Goal: Transaction & Acquisition: Purchase product/service

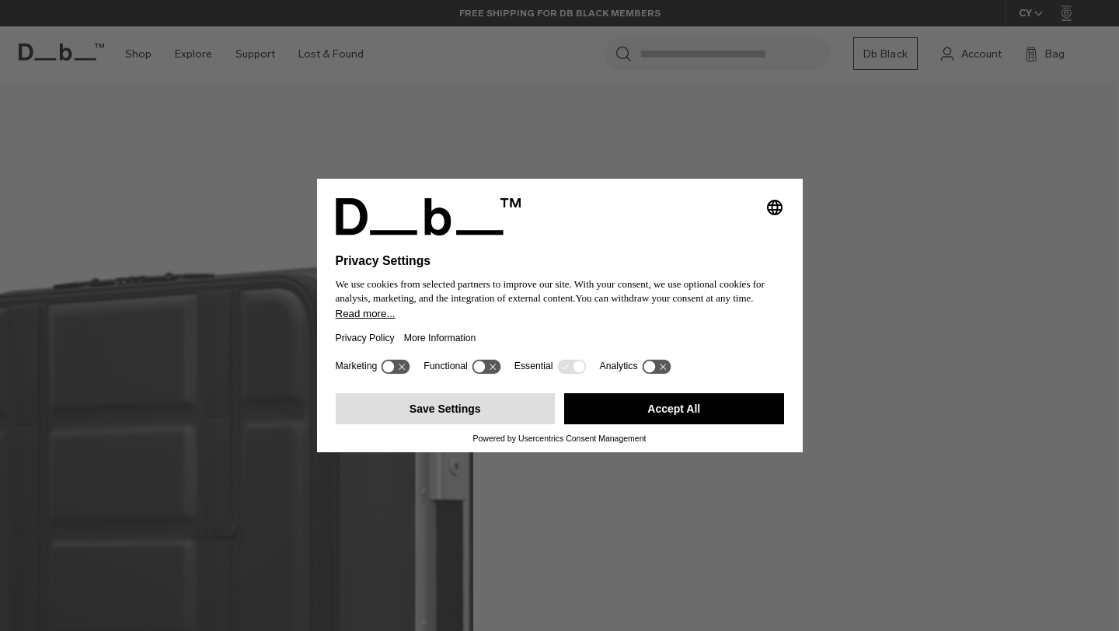
click at [491, 409] on button "Save Settings" at bounding box center [446, 408] width 220 height 31
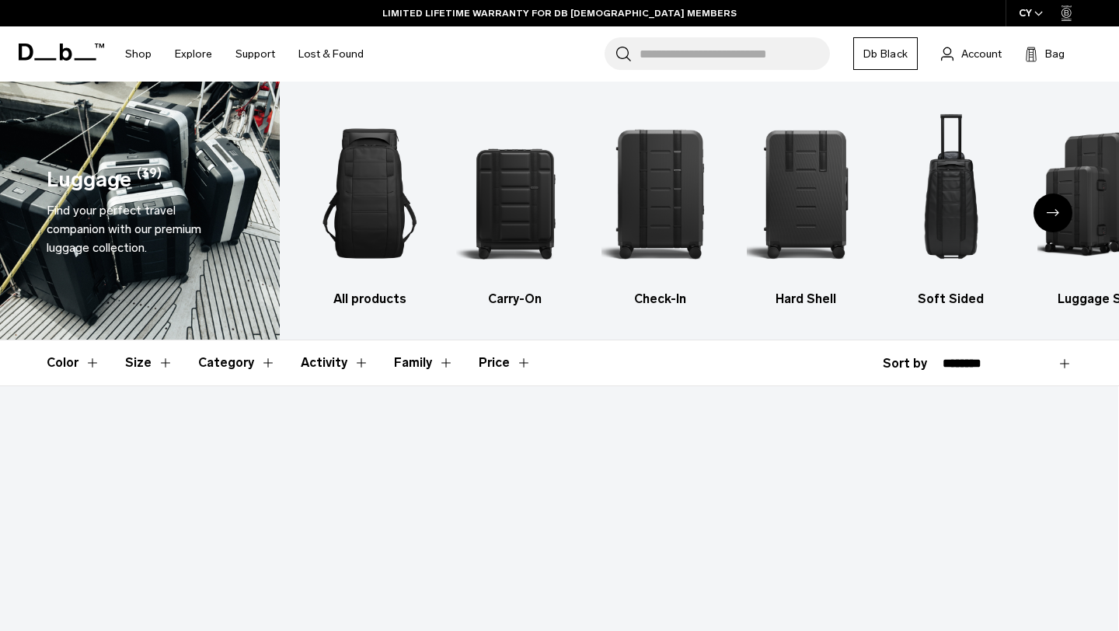
click at [1043, 10] on div "CY" at bounding box center [1031, 13] width 51 height 26
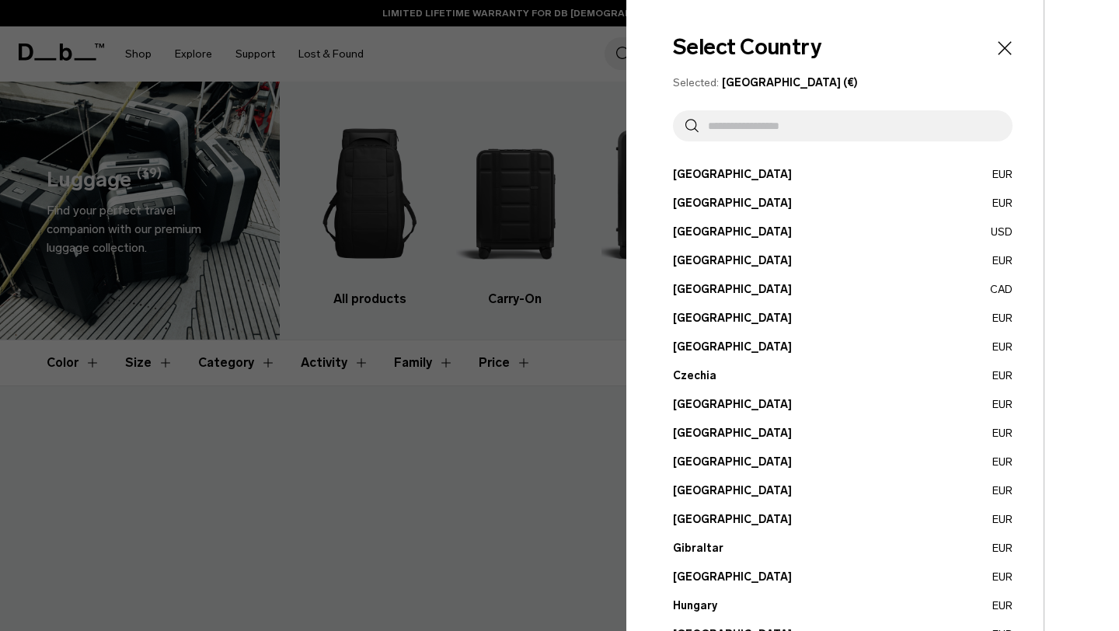
scroll to position [515, 0]
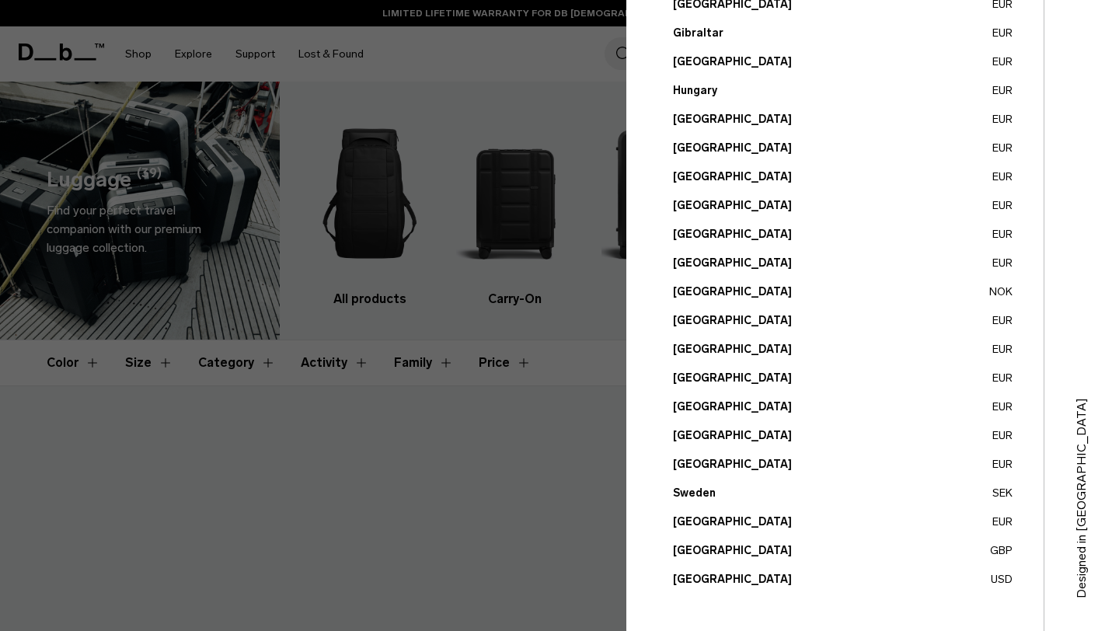
click at [732, 580] on button "[GEOGRAPHIC_DATA] USD" at bounding box center [843, 579] width 340 height 16
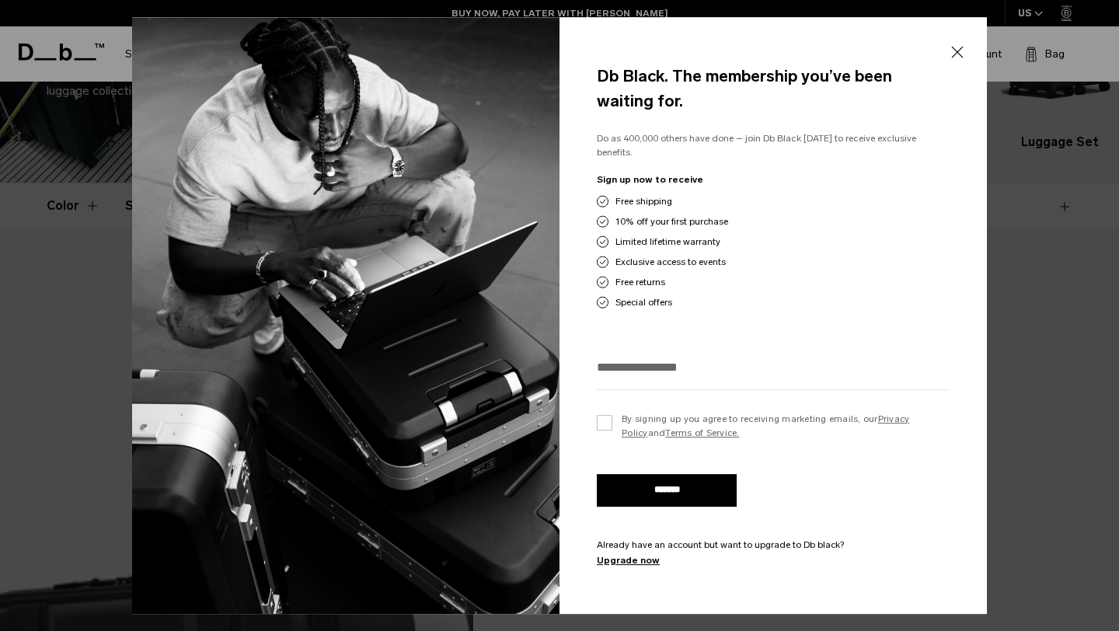
click at [953, 54] on button "Close" at bounding box center [957, 52] width 19 height 33
